Goal: Check status: Check status

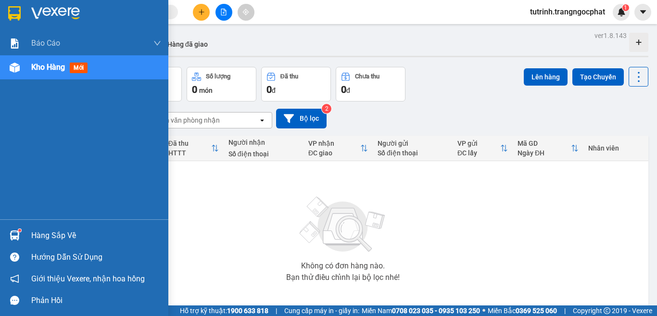
click at [21, 231] on sup at bounding box center [19, 230] width 3 height 3
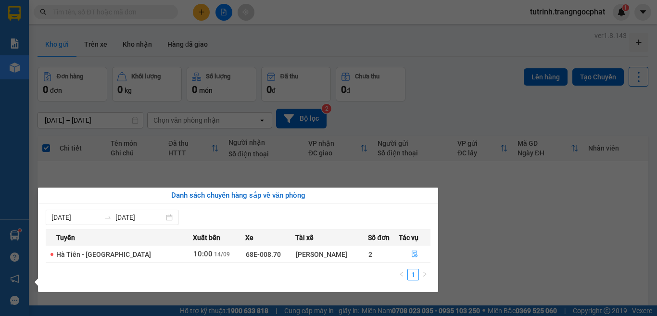
click at [344, 258] on div "[PERSON_NAME]" at bounding box center [332, 254] width 72 height 11
click at [412, 255] on icon "file-done" at bounding box center [415, 254] width 6 height 7
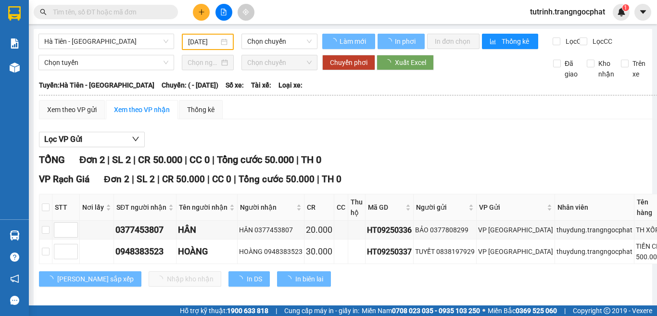
type input "[DATE]"
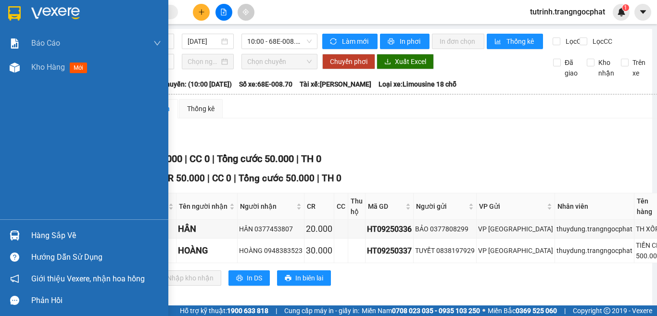
click at [69, 238] on div "Hàng sắp về" at bounding box center [96, 235] width 130 height 14
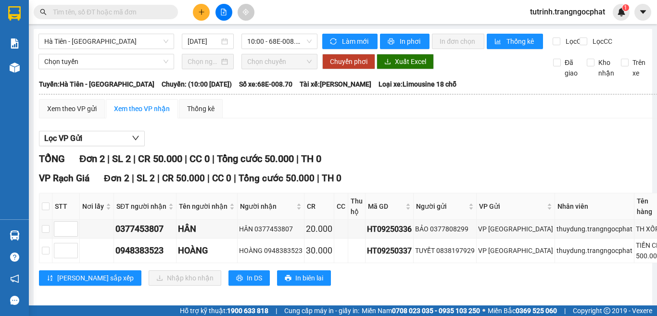
click at [598, 148] on section "Kết quả tìm kiếm ( 0 ) Bộ lọc No Data tutrinh.trangngocphat 1 Báo cáo Doanh số …" at bounding box center [328, 158] width 657 height 316
click at [118, 10] on input "text" at bounding box center [110, 12] width 114 height 11
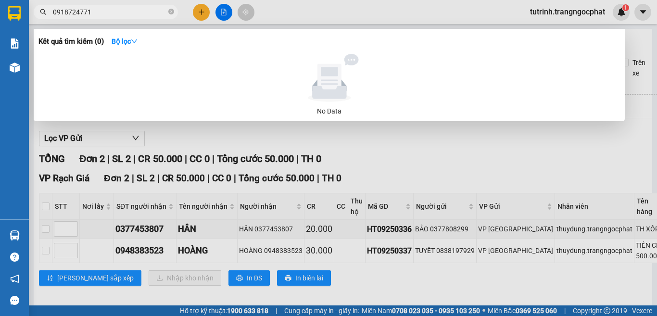
type input "0918724771"
drag, startPoint x: 95, startPoint y: 11, endPoint x: 0, endPoint y: -10, distance: 97.0
click at [0, 0] on html "Kết quả tìm kiếm ( 0 ) Bộ lọc No Data 0918724771 tutrinh.trangngocphat 1 Báo cá…" at bounding box center [328, 158] width 657 height 316
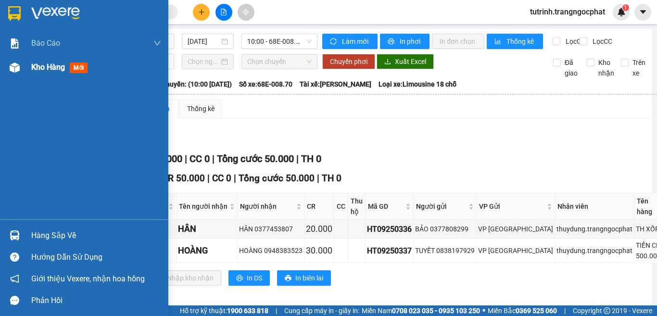
click at [63, 69] on span "Kho hàng" at bounding box center [48, 67] width 34 height 9
